Goal: Transaction & Acquisition: Subscribe to service/newsletter

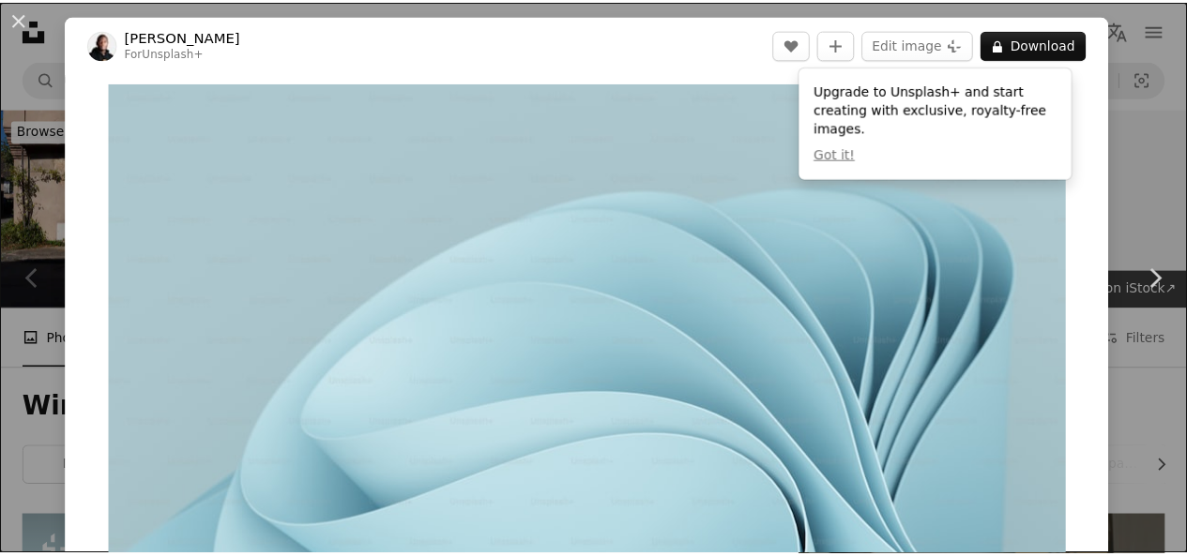
scroll to position [419, 0]
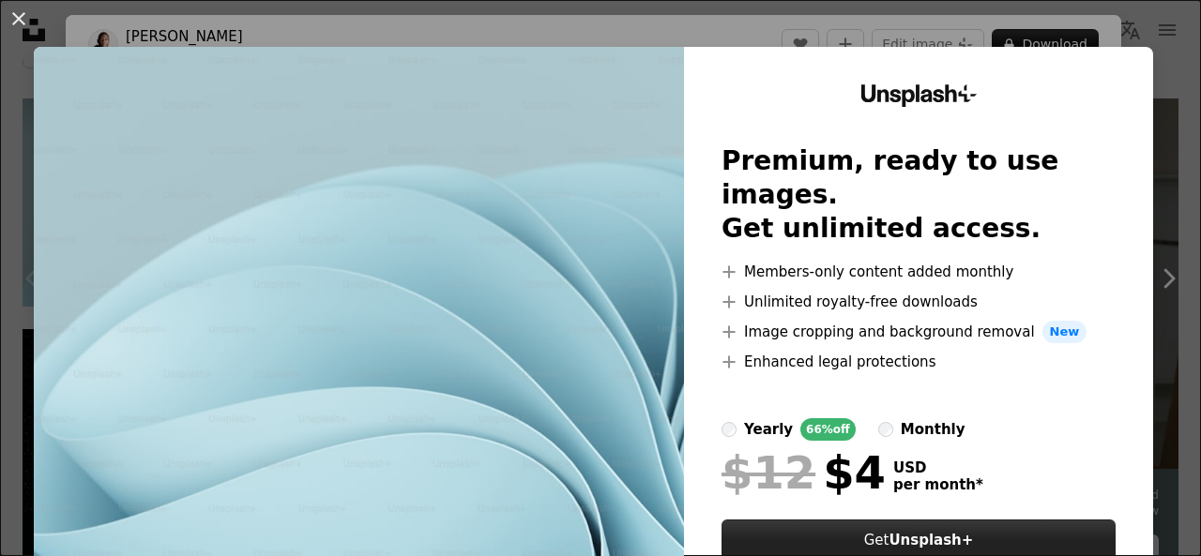
click at [982, 520] on button "Get Unsplash+" at bounding box center [919, 540] width 394 height 41
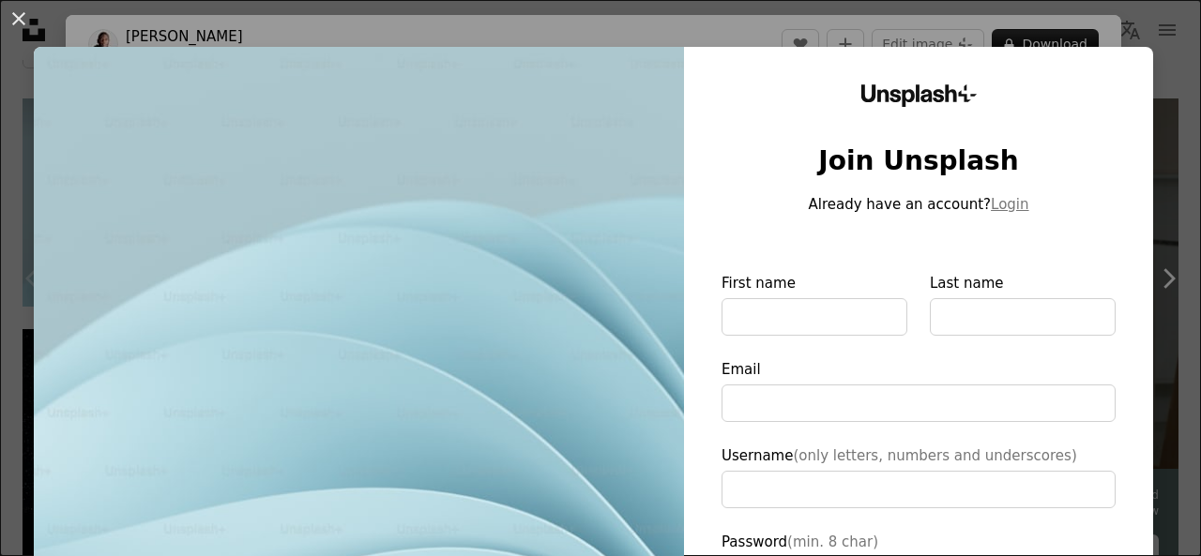
drag, startPoint x: 523, startPoint y: 248, endPoint x: 623, endPoint y: 190, distance: 116.1
click at [524, 248] on img at bounding box center [359, 434] width 650 height 774
